Goal: Task Accomplishment & Management: Manage account settings

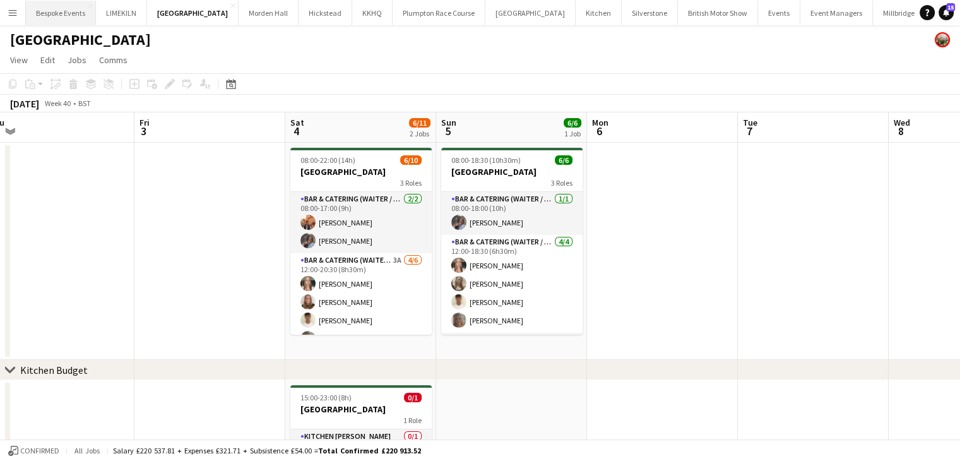
click at [39, 15] on button "Bespoke Events Close" at bounding box center [61, 13] width 70 height 25
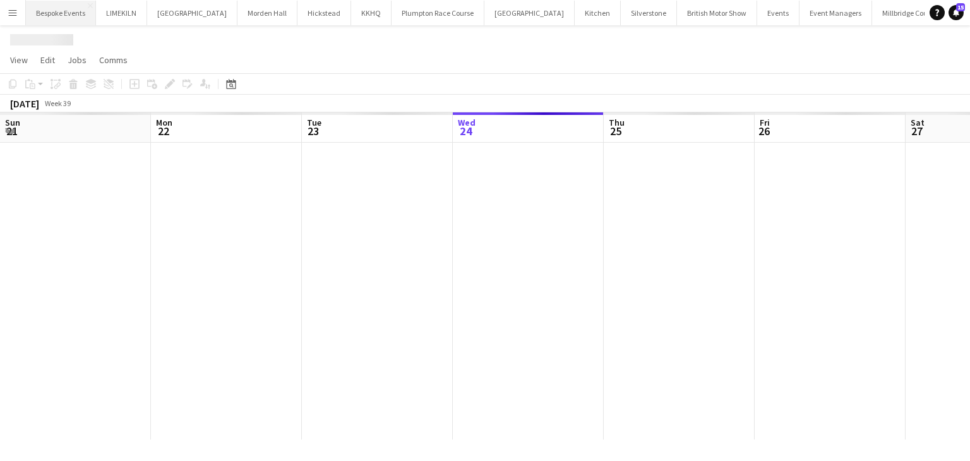
scroll to position [0, 302]
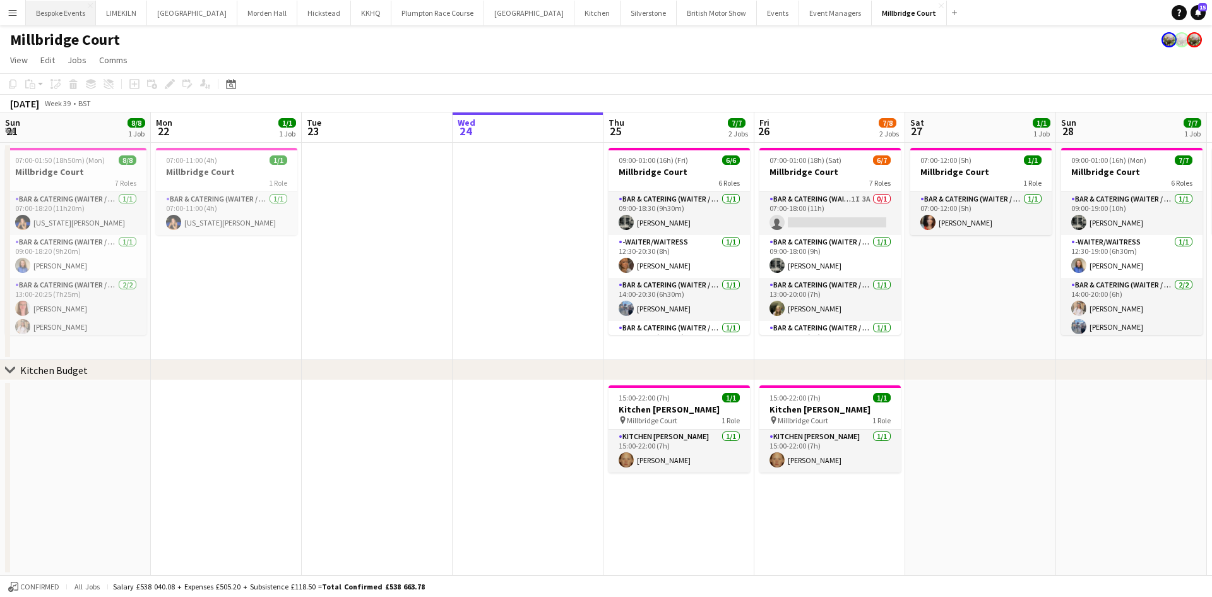
scroll to position [0, 289]
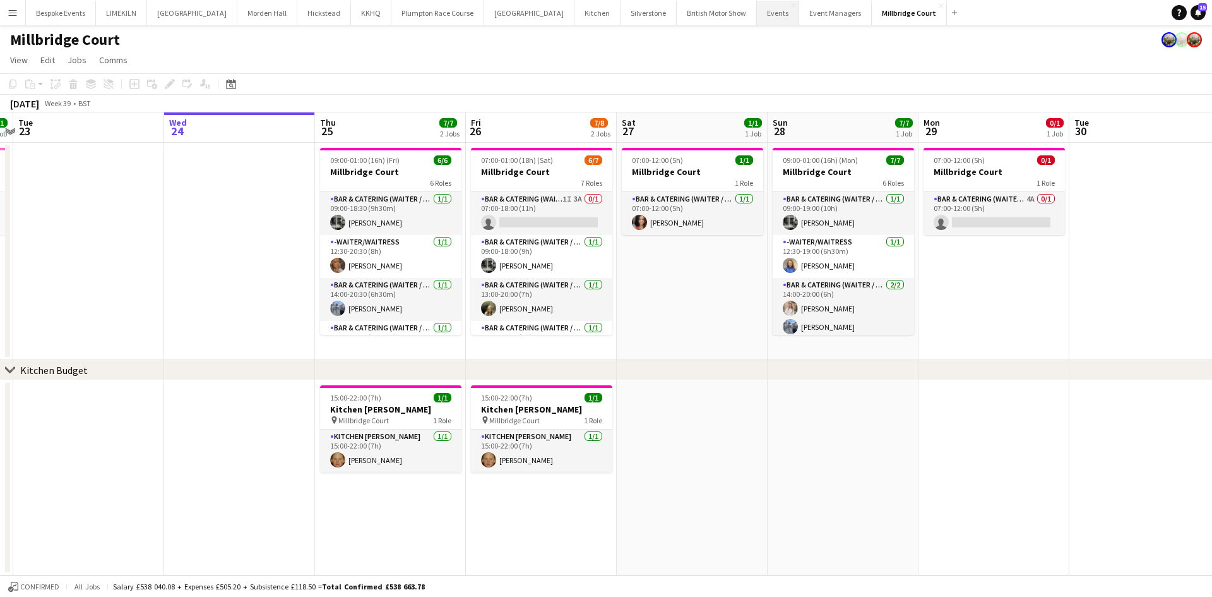
click at [757, 12] on button "Events Close" at bounding box center [778, 13] width 42 height 25
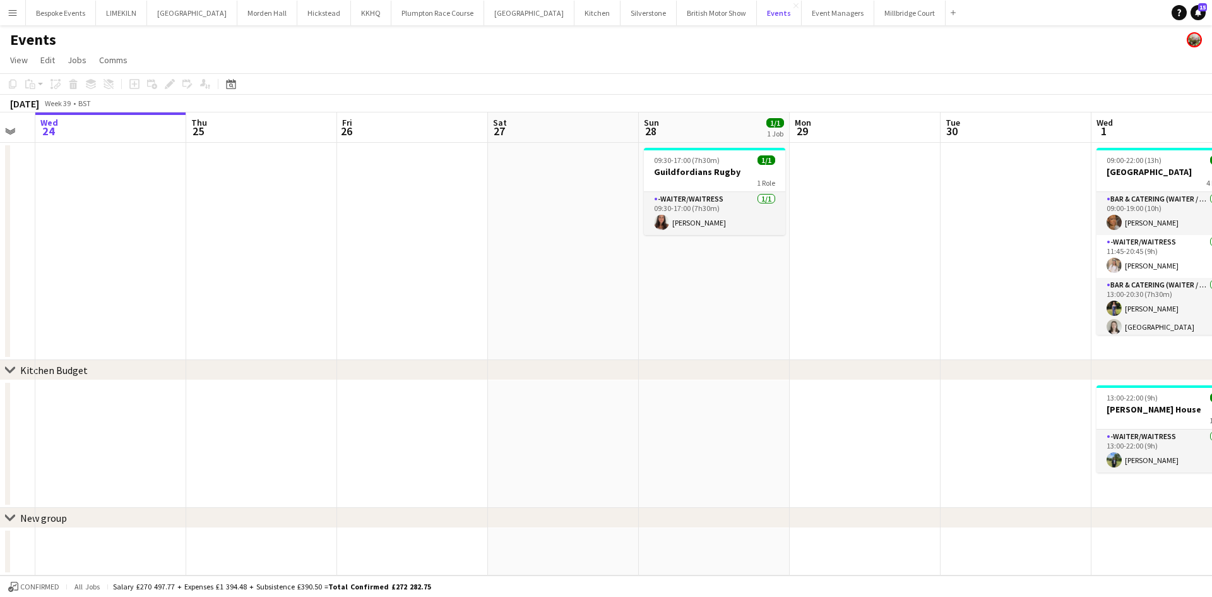
scroll to position [0, 418]
click at [712, 208] on app-card-role "-Waiter/Waitress 1/1 09:30-17:00 (7h30m) Ella Gallini" at bounding box center [713, 213] width 141 height 43
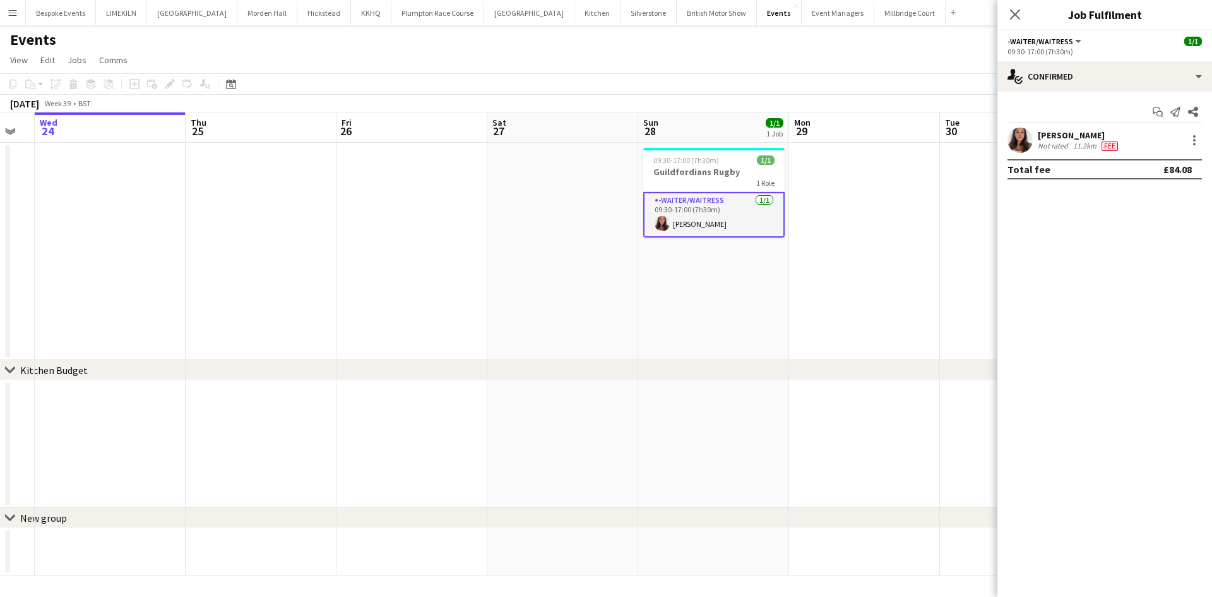
click at [1027, 145] on app-user-avatar at bounding box center [1020, 140] width 25 height 25
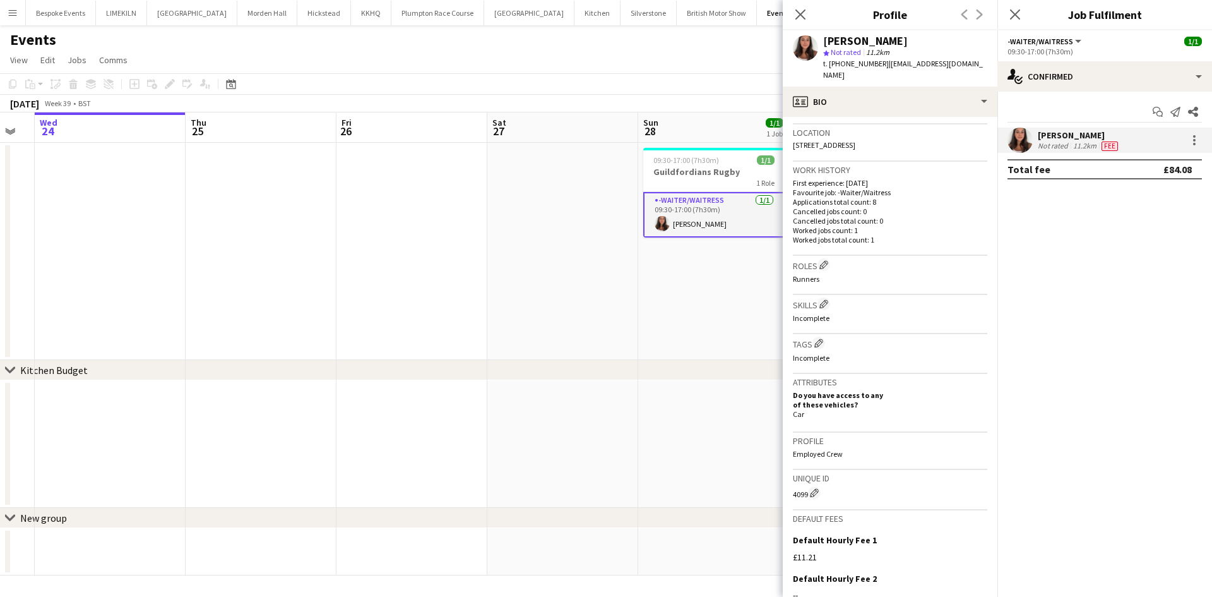
scroll to position [390, 0]
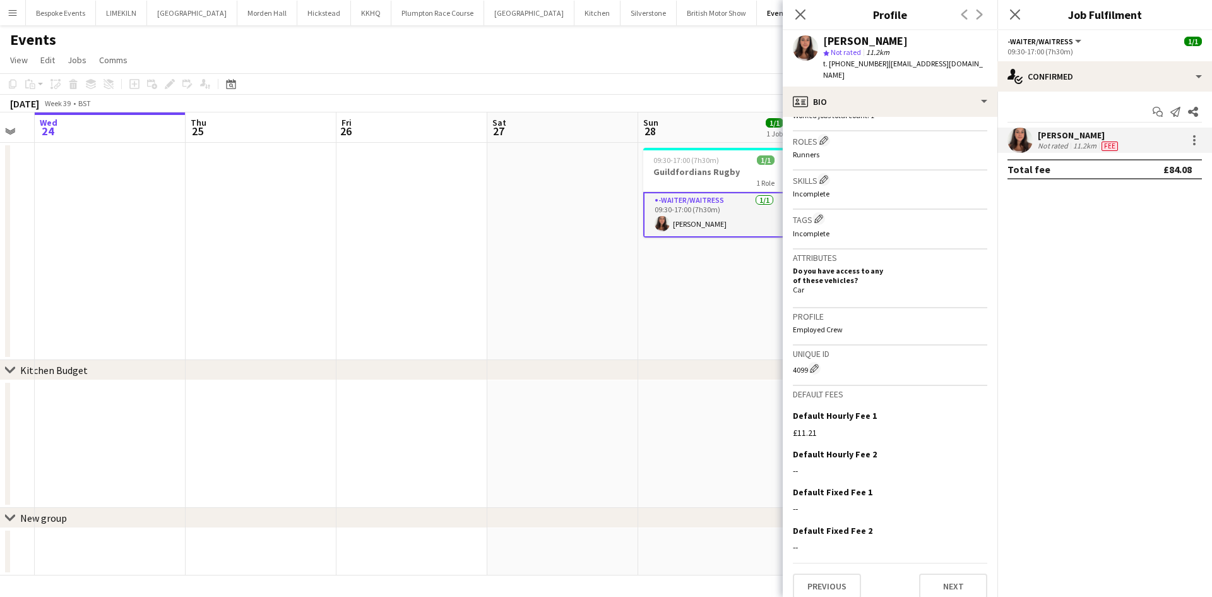
click at [556, 315] on app-date-cell at bounding box center [562, 251] width 151 height 217
